Goal: Task Accomplishment & Management: Complete application form

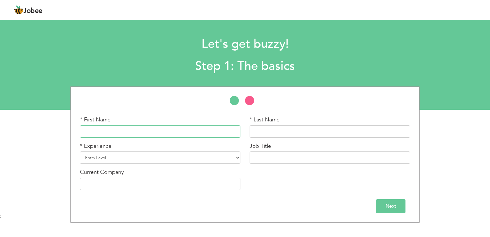
click at [209, 133] on input "text" at bounding box center [160, 131] width 160 height 12
type input "Nazam"
type input "Sayeed"
click at [179, 167] on div "* Experience Entry Level Less than 1 Year 1 Year 2 Years 3 Years 4 Years 5 Year…" at bounding box center [160, 155] width 170 height 26
click at [180, 159] on select "Entry Level Less than 1 Year 1 Year 2 Years 3 Years 4 Years 5 Years 6 Years 7 Y…" at bounding box center [160, 157] width 160 height 12
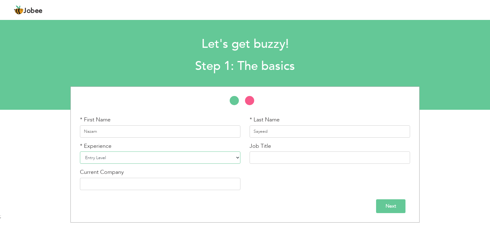
select select "12"
click at [80, 151] on select "Entry Level Less than 1 Year 1 Year 2 Years 3 Years 4 Years 5 Years 6 Years 7 Y…" at bounding box center [160, 157] width 160 height 12
click at [299, 163] on input "text" at bounding box center [330, 157] width 160 height 12
drag, startPoint x: 272, startPoint y: 155, endPoint x: 226, endPoint y: 155, distance: 45.9
click at [226, 155] on div "* First Name Nazam * Last Name Sayeed * Experience Entry Level Less than 1 Year…" at bounding box center [244, 155] width 339 height 79
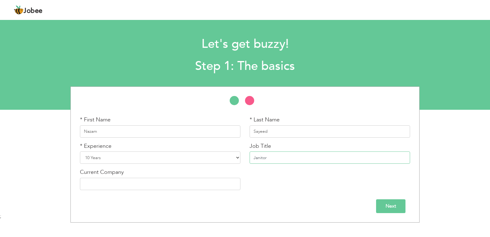
paste input "Office Support & Warehouse Coordina"
type input "Office Support & Warehouse Coordinator"
click at [324, 169] on div "* First Name Nazam * Last Name Sayeed * Experience Entry Level Less than 1 Year…" at bounding box center [244, 155] width 339 height 79
click at [157, 177] on div "Current Company" at bounding box center [160, 179] width 160 height 22
click at [156, 179] on input "text" at bounding box center [160, 184] width 160 height 12
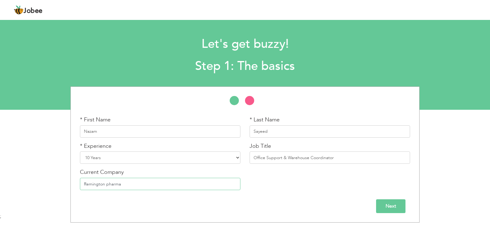
click at [119, 187] on input "Remington pharma" at bounding box center [160, 184] width 160 height 12
paste input "ceutical"
type input "Remington pharmaceutical"
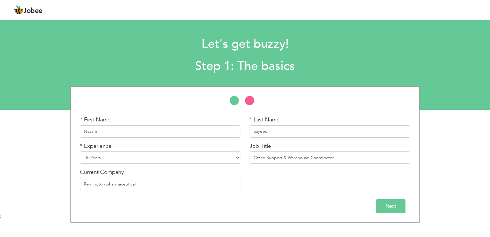
click at [394, 204] on input "Next" at bounding box center [390, 206] width 29 height 14
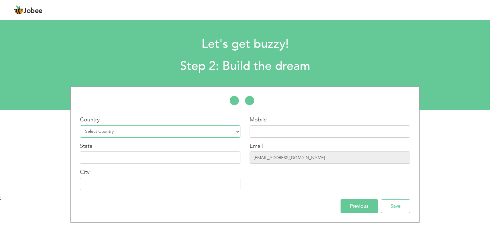
click at [128, 132] on select "Select Country Afghanistan Albania Algeria American Samoa Andorra Angola Anguil…" at bounding box center [160, 131] width 160 height 12
select select "166"
click at [80, 125] on select "Select Country Afghanistan Albania Algeria American Samoa Andorra Angola Anguil…" at bounding box center [160, 131] width 160 height 12
click at [113, 162] on input "text" at bounding box center [160, 157] width 160 height 12
type input "l"
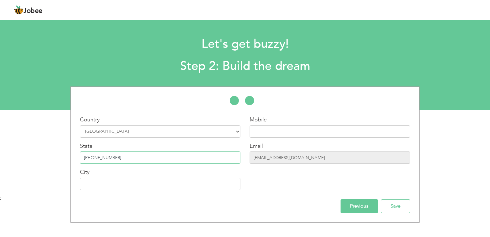
type input "[PHONE_NUMBER]"
type input "[GEOGRAPHIC_DATA]"
click at [287, 129] on input "text" at bounding box center [330, 131] width 160 height 12
click at [357, 202] on input "Previous" at bounding box center [359, 206] width 37 height 14
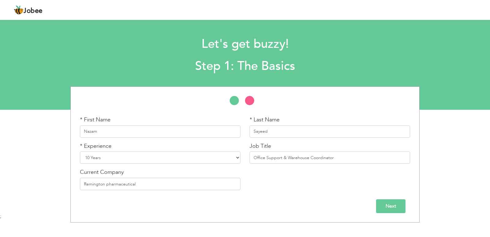
click at [387, 204] on input "Next" at bounding box center [390, 206] width 29 height 14
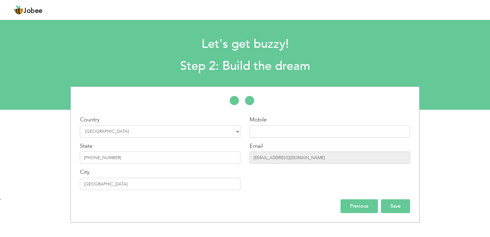
click at [394, 208] on input "Save" at bounding box center [395, 206] width 29 height 14
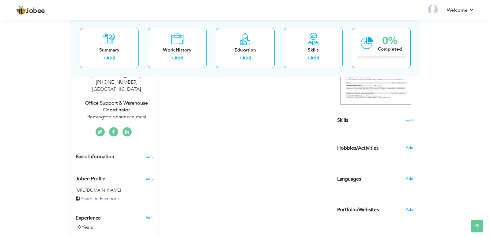
scroll to position [123, 0]
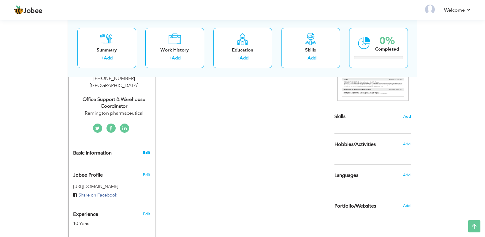
click at [145, 150] on link "Edit" at bounding box center [146, 153] width 7 height 6
type input "Nazam"
type input "Sayeed"
select select "number:166"
type input "[PHONE_NUMBER]"
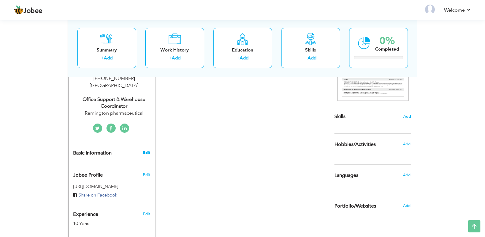
type input "[GEOGRAPHIC_DATA]"
select select "number:12"
type input "Remington pharmaceutical"
type input "Office Support & Warehouse Coordinator"
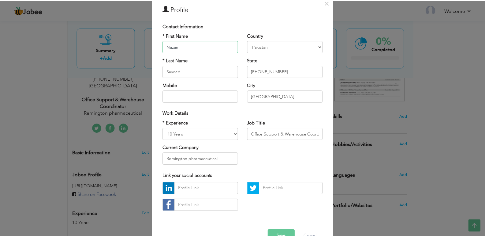
scroll to position [44, 0]
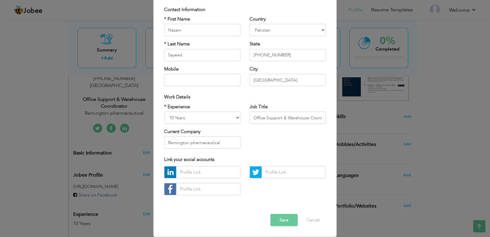
click at [281, 221] on button "Save" at bounding box center [283, 220] width 27 height 12
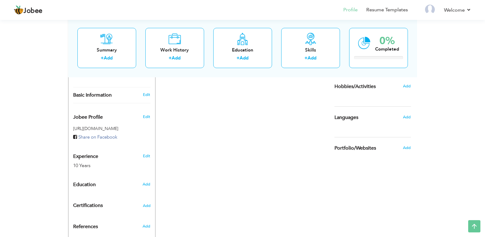
scroll to position [172, 0]
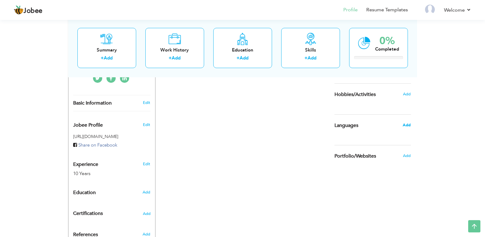
click at [406, 126] on span "Add" at bounding box center [407, 125] width 8 height 6
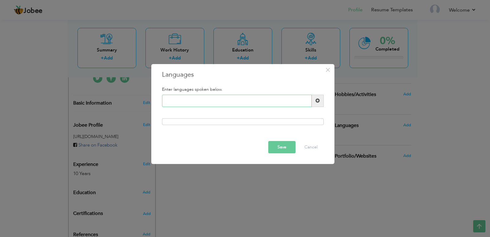
click at [186, 98] on input "text" at bounding box center [237, 101] width 150 height 12
click at [319, 103] on span at bounding box center [317, 100] width 4 height 4
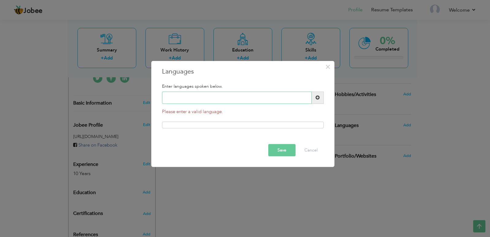
click at [261, 99] on input "text" at bounding box center [237, 98] width 150 height 12
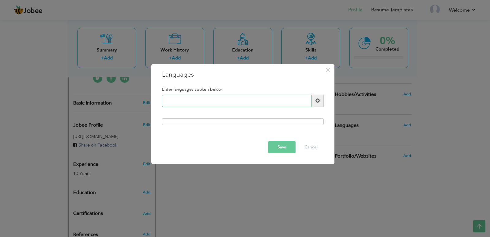
type input "r"
type input "Urdu"
click at [281, 142] on button "Save" at bounding box center [281, 147] width 27 height 12
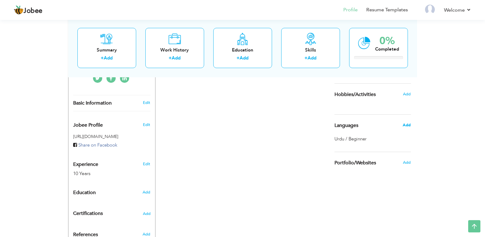
click at [407, 126] on span "Add" at bounding box center [407, 125] width 8 height 6
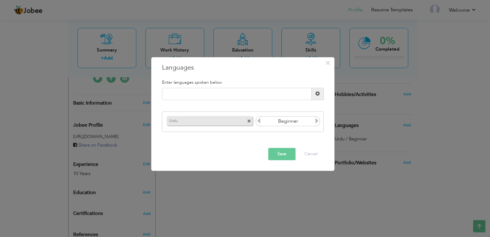
click at [316, 122] on icon at bounding box center [317, 121] width 6 height 6
click at [278, 152] on button "Save" at bounding box center [281, 154] width 27 height 12
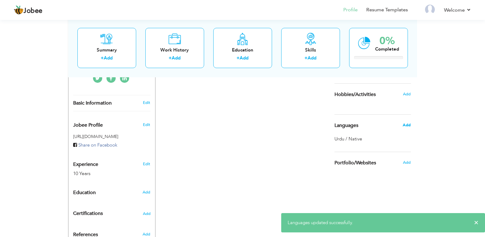
click at [408, 125] on span "Add" at bounding box center [407, 125] width 8 height 6
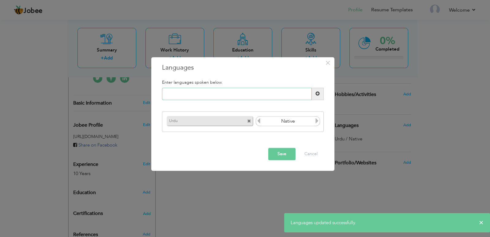
click at [224, 97] on input "text" at bounding box center [237, 94] width 150 height 12
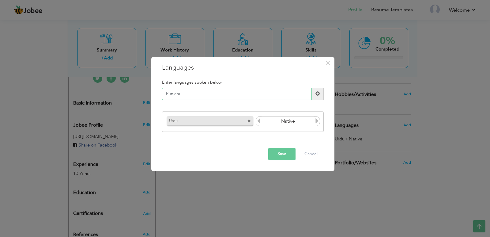
type input "Punjabi"
click at [279, 150] on button "Save" at bounding box center [281, 154] width 27 height 12
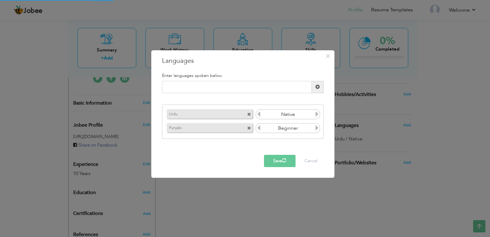
click at [318, 116] on icon at bounding box center [317, 114] width 6 height 6
click at [318, 115] on icon at bounding box center [317, 114] width 6 height 6
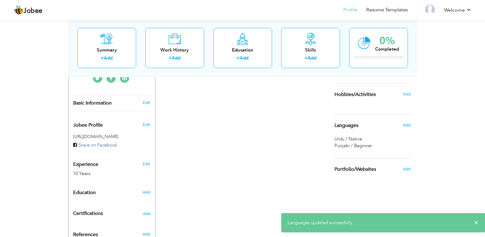
click at [364, 139] on div "Urdu / Native" at bounding box center [373, 139] width 77 height 6
click at [372, 144] on span "Punjabi / Beginner" at bounding box center [354, 145] width 38 height 6
click at [367, 145] on span "Punjabi / Beginner" at bounding box center [354, 145] width 38 height 6
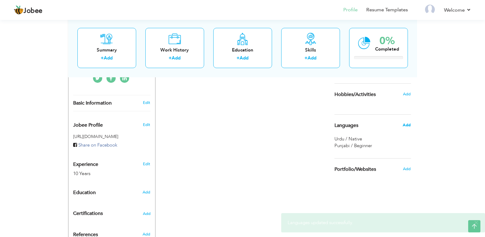
click at [407, 127] on span "Add" at bounding box center [407, 125] width 8 height 6
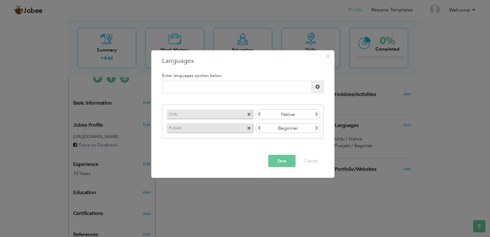
click at [316, 116] on icon at bounding box center [317, 114] width 6 height 6
click at [315, 128] on icon at bounding box center [317, 128] width 6 height 6
click at [285, 155] on button "Save" at bounding box center [281, 161] width 27 height 12
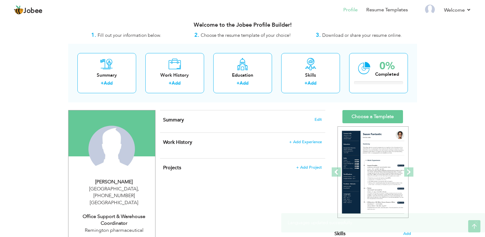
scroll to position [0, 0]
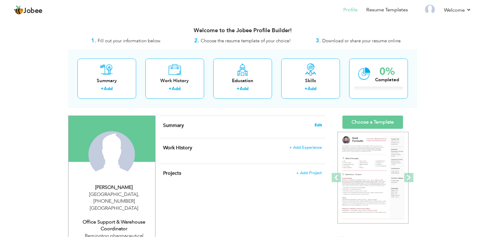
click at [321, 125] on span "Edit" at bounding box center [318, 125] width 7 height 4
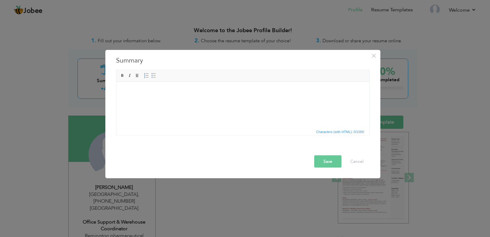
click at [213, 95] on html at bounding box center [242, 90] width 253 height 19
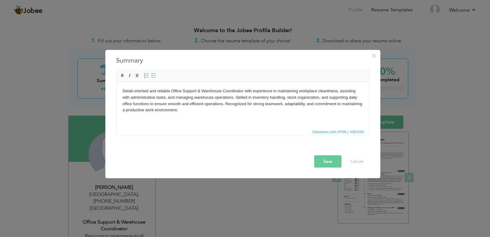
click at [322, 164] on button "Save" at bounding box center [327, 161] width 27 height 12
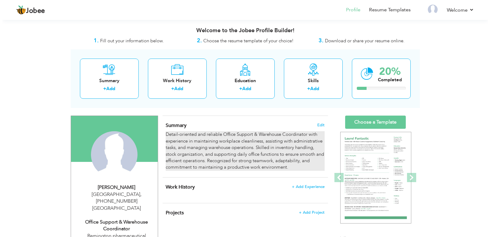
scroll to position [61, 0]
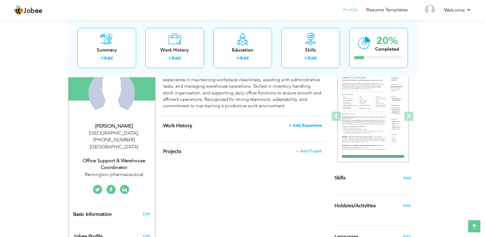
click at [314, 123] on span "+ Add Experience" at bounding box center [305, 125] width 33 height 4
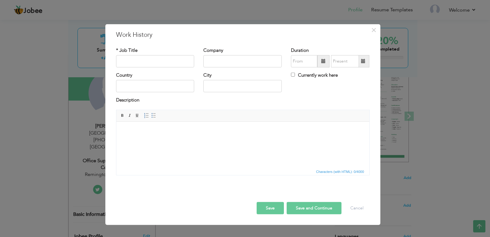
click at [231, 133] on body at bounding box center [242, 130] width 241 height 6
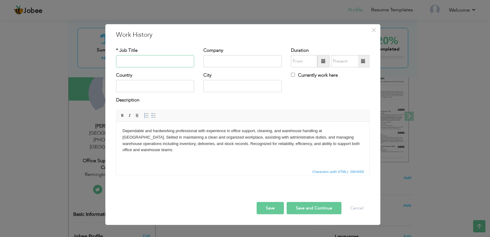
click at [146, 65] on input "text" at bounding box center [155, 61] width 78 height 12
click at [154, 64] on input "text" at bounding box center [155, 61] width 78 height 12
click at [212, 64] on input "text" at bounding box center [242, 61] width 78 height 12
click at [158, 57] on input "text" at bounding box center [155, 61] width 78 height 12
paste input "Office Support & Warehouse Coordinator"
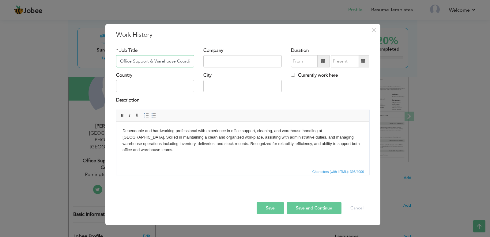
scroll to position [0, 9]
click at [127, 63] on input "Office Support & Warehouse Coordinator" at bounding box center [155, 61] width 78 height 12
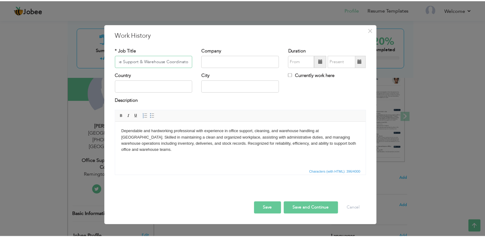
scroll to position [0, 0]
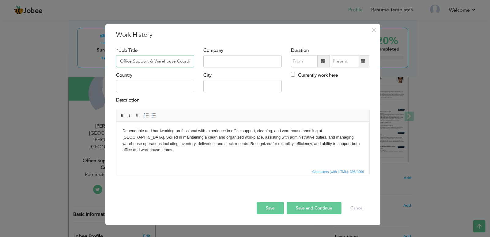
click at [152, 63] on input "Office Support & Warehouse Coordinator" at bounding box center [155, 61] width 78 height 12
type input "Office Support & Warehouse Coordinator"
click at [236, 55] on div "Company" at bounding box center [242, 57] width 78 height 20
click at [234, 59] on input "text" at bounding box center [242, 61] width 78 height 12
paste input "sinotruk"
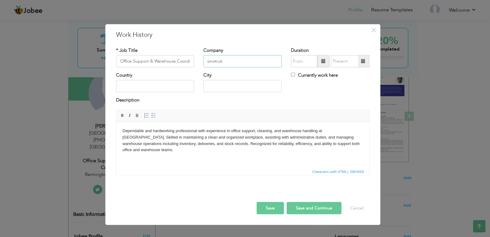
click at [216, 62] on input "sinotruk" at bounding box center [242, 61] width 78 height 12
drag, startPoint x: 229, startPoint y: 64, endPoint x: 206, endPoint y: 64, distance: 22.7
click at [206, 64] on input "sinotruk" at bounding box center [242, 61] width 78 height 12
type input "SINO TRUCK"
click at [265, 208] on button "Save" at bounding box center [270, 208] width 27 height 12
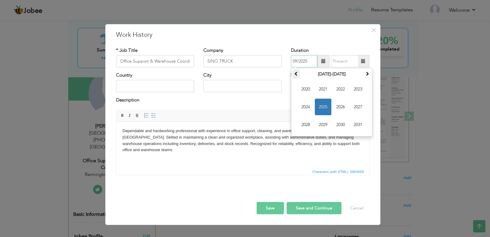
click at [300, 76] on th at bounding box center [296, 74] width 7 height 9
click at [325, 105] on span "2015" at bounding box center [323, 107] width 17 height 17
click at [338, 123] on span "Nov" at bounding box center [340, 124] width 17 height 17
type input "11/2015"
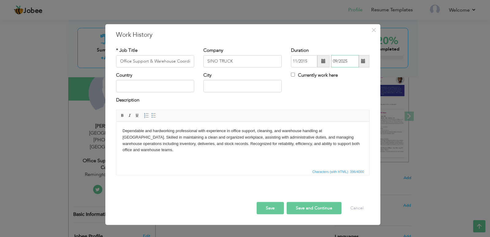
click at [347, 62] on input "09/2025" at bounding box center [345, 61] width 28 height 12
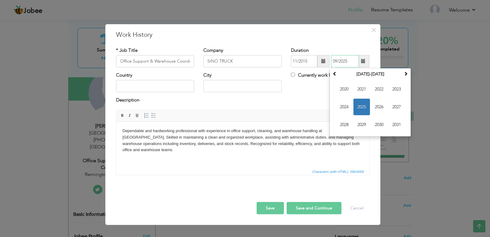
drag, startPoint x: 338, startPoint y: 76, endPoint x: 346, endPoint y: 80, distance: 8.6
click at [338, 76] on th at bounding box center [334, 74] width 7 height 9
click at [361, 123] on span "2019" at bounding box center [361, 124] width 17 height 17
click at [403, 106] on span "Aug" at bounding box center [396, 107] width 17 height 17
type input "08/2019"
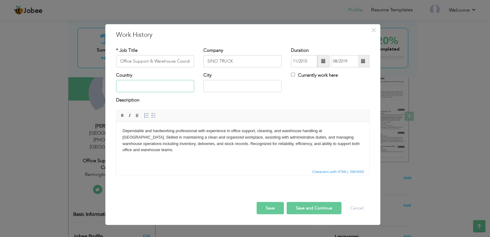
click at [155, 87] on input "text" at bounding box center [155, 86] width 78 height 12
type input "p"
type input "[GEOGRAPHIC_DATA]"
type input "K"
type input "l"
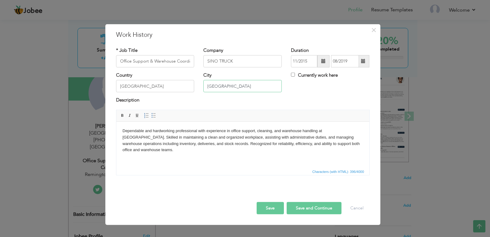
type input "[GEOGRAPHIC_DATA]"
click at [263, 208] on button "Save" at bounding box center [270, 208] width 27 height 12
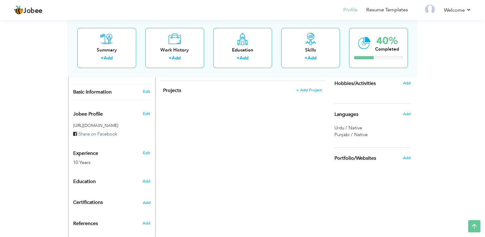
scroll to position [184, 0]
click at [404, 85] on span "Add" at bounding box center [407, 83] width 8 height 6
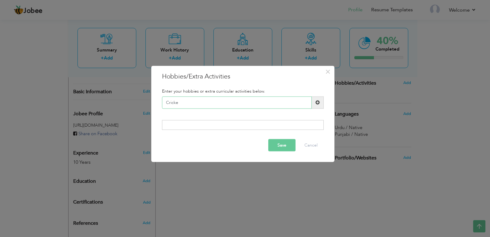
type input "Cricket"
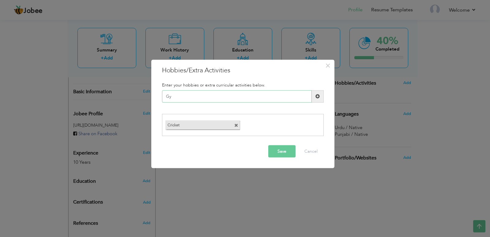
type input "G"
type input "Gym"
click at [273, 153] on button "Save" at bounding box center [281, 151] width 27 height 12
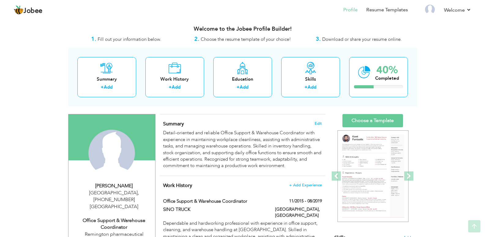
scroll to position [0, 0]
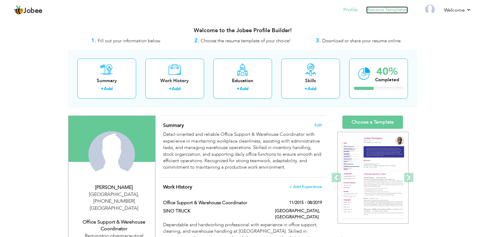
click at [377, 11] on link "Resume Templates" at bounding box center [388, 9] width 42 height 7
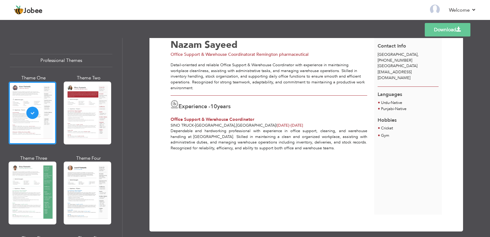
scroll to position [27, 0]
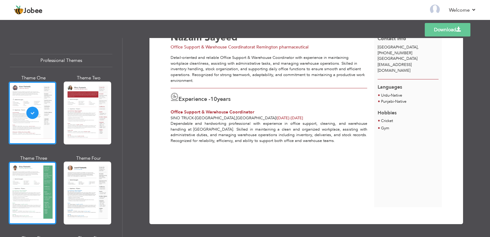
click at [36, 175] on div at bounding box center [33, 192] width 48 height 63
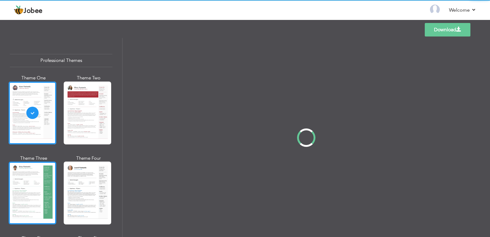
scroll to position [0, 0]
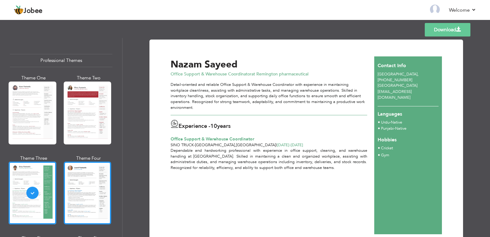
click at [78, 199] on div at bounding box center [88, 192] width 48 height 63
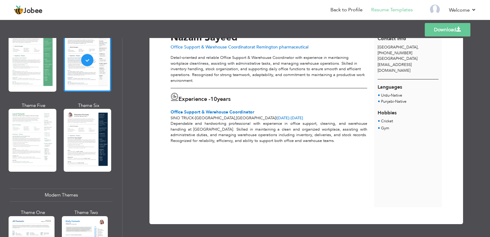
scroll to position [153, 0]
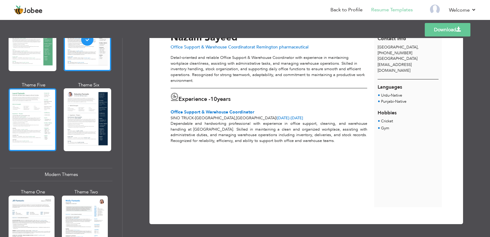
click at [32, 132] on div at bounding box center [33, 119] width 48 height 63
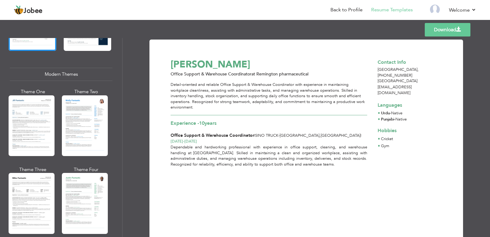
scroll to position [276, 0]
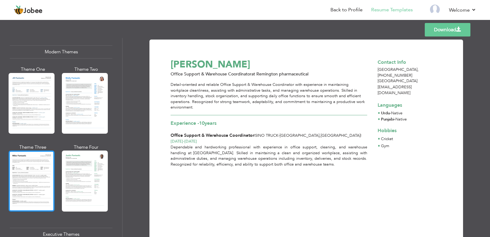
click at [40, 173] on div at bounding box center [32, 180] width 46 height 61
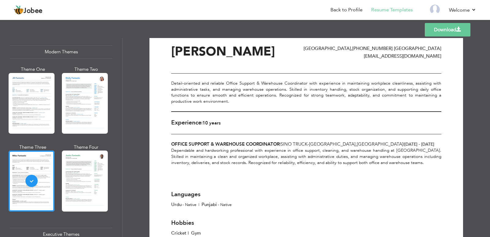
scroll to position [0, 0]
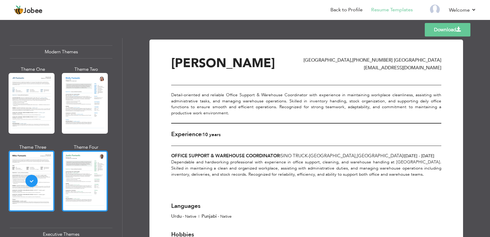
click at [98, 180] on div at bounding box center [85, 180] width 46 height 61
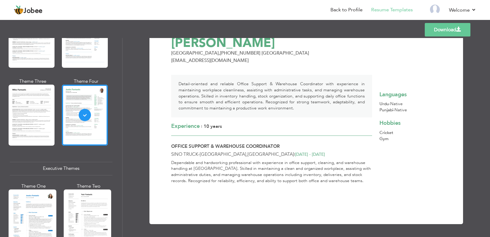
scroll to position [459, 0]
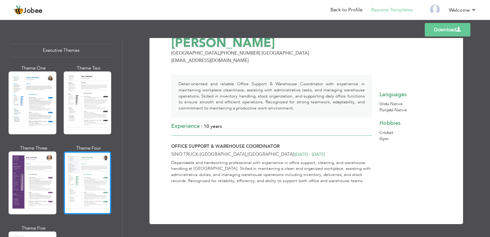
click at [71, 189] on div at bounding box center [88, 182] width 48 height 63
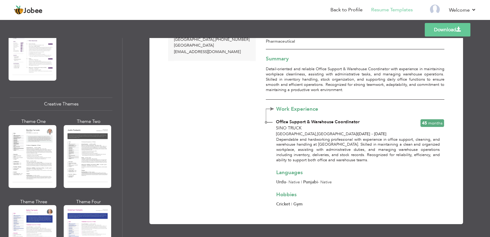
scroll to position [643, 0]
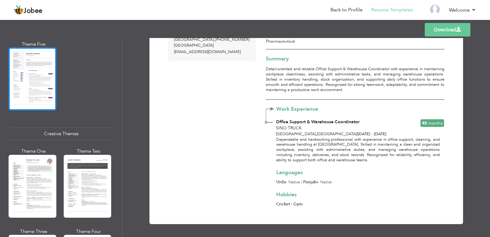
click at [38, 85] on div at bounding box center [33, 78] width 48 height 63
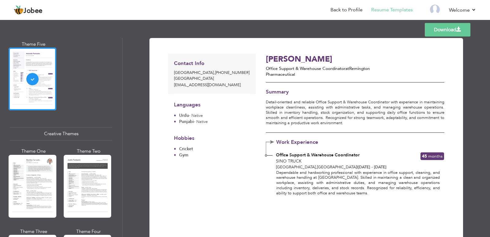
scroll to position [0, 0]
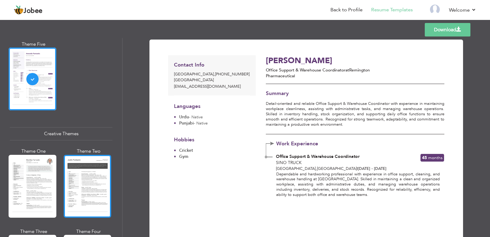
click at [83, 170] on div at bounding box center [88, 186] width 48 height 63
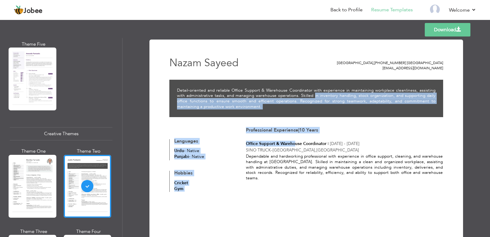
drag, startPoint x: 302, startPoint y: 93, endPoint x: 294, endPoint y: 137, distance: 44.6
click at [294, 137] on div "Nazam Sayeed Lahore , 35202-7760509-3 Pakistan nazimgill080@gmail.com Detail-or…" at bounding box center [306, 121] width 274 height 139
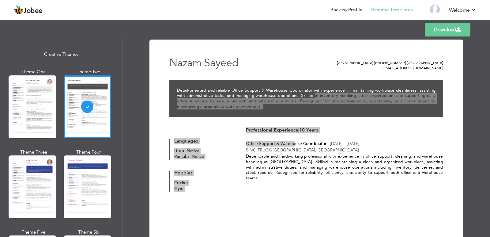
scroll to position [796, 0]
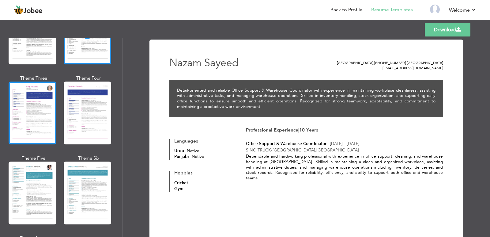
click at [43, 113] on div at bounding box center [33, 112] width 48 height 63
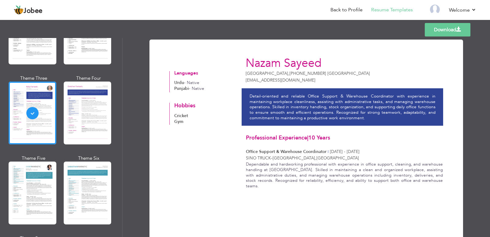
drag, startPoint x: 85, startPoint y: 168, endPoint x: 115, endPoint y: 198, distance: 42.0
click at [84, 168] on div at bounding box center [88, 192] width 48 height 63
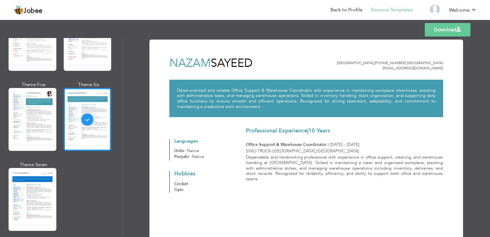
scroll to position [888, 0]
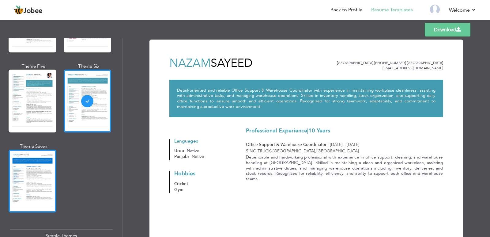
click at [27, 162] on div at bounding box center [33, 180] width 48 height 63
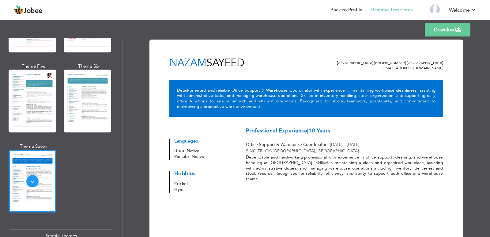
click at [90, 85] on div at bounding box center [88, 101] width 48 height 63
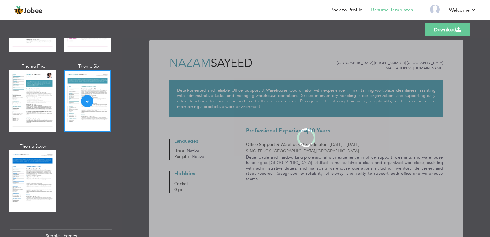
scroll to position [888, 0]
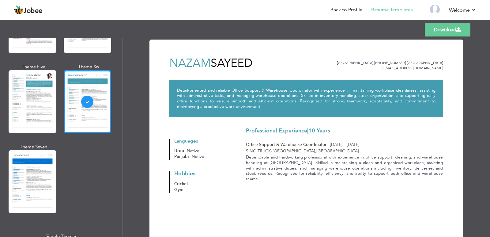
click at [64, 81] on div at bounding box center [88, 101] width 48 height 63
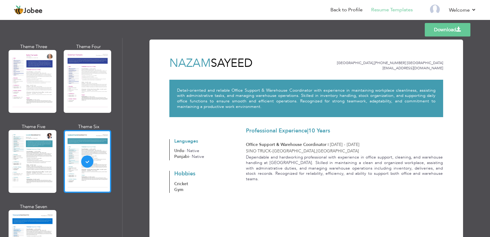
scroll to position [827, 0]
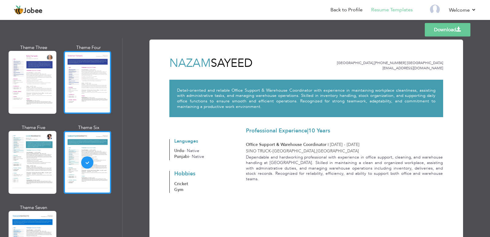
click at [83, 73] on div at bounding box center [88, 82] width 48 height 63
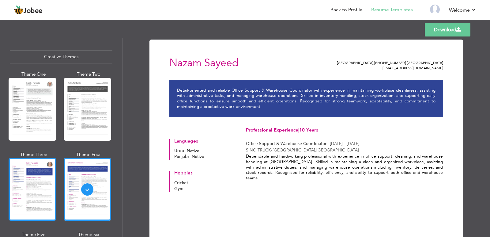
scroll to position [704, 0]
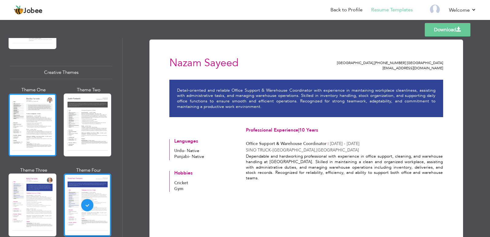
click at [48, 107] on div at bounding box center [33, 124] width 48 height 63
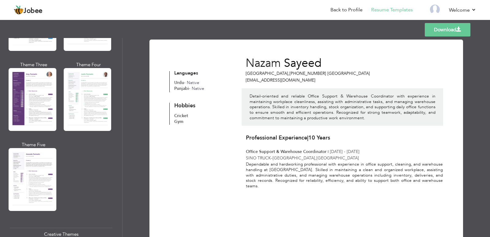
scroll to position [521, 0]
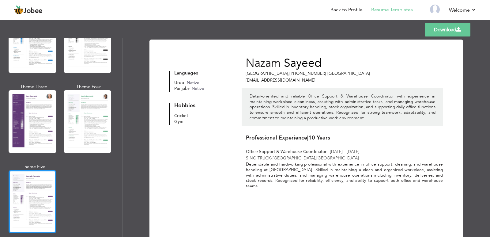
click at [28, 170] on div at bounding box center [33, 201] width 48 height 63
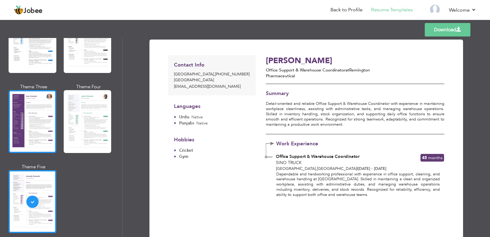
click at [34, 136] on div at bounding box center [33, 121] width 48 height 63
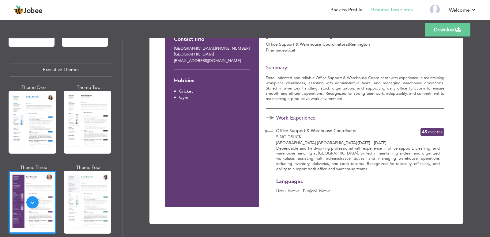
scroll to position [337, 0]
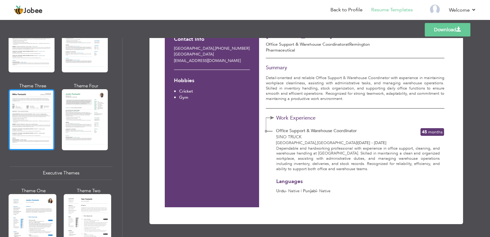
click at [39, 104] on div at bounding box center [32, 119] width 46 height 61
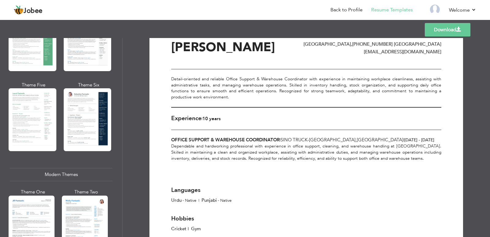
scroll to position [0, 0]
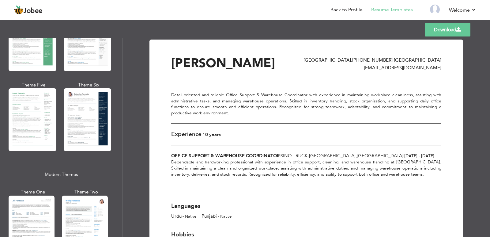
click at [399, 70] on span "nazimgill080@gmail.com" at bounding box center [402, 68] width 77 height 6
click at [416, 66] on span "nazimgill080@gmail.com" at bounding box center [402, 68] width 77 height 6
